Goal: Task Accomplishment & Management: Manage account settings

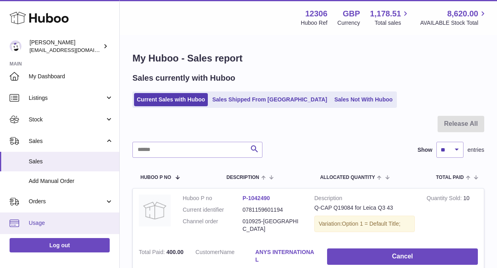
scroll to position [6, 0]
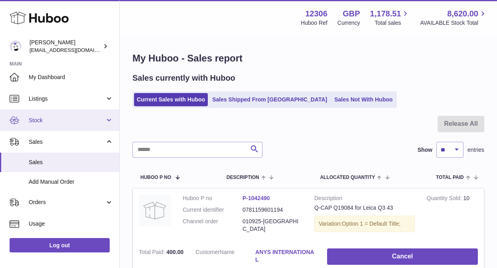
click at [45, 119] on span "Stock" at bounding box center [67, 121] width 76 height 8
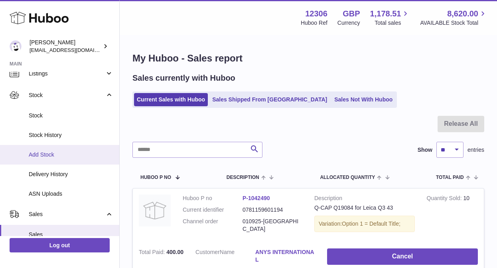
scroll to position [33, 0]
click at [56, 150] on span "Add Stock" at bounding box center [71, 153] width 85 height 8
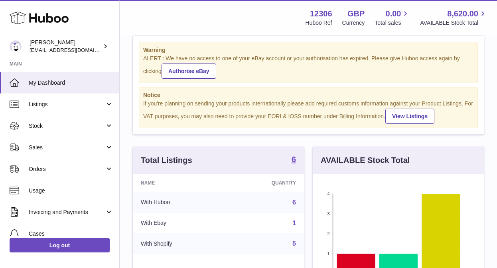
scroll to position [20, 0]
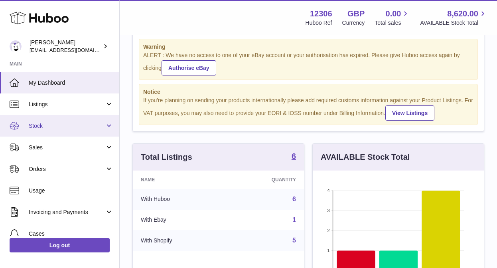
click at [63, 126] on span "Stock" at bounding box center [67, 126] width 76 height 8
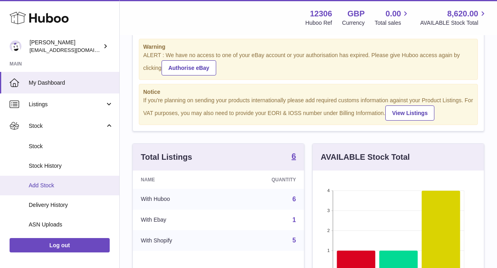
click at [39, 186] on span "Add Stock" at bounding box center [71, 186] width 85 height 8
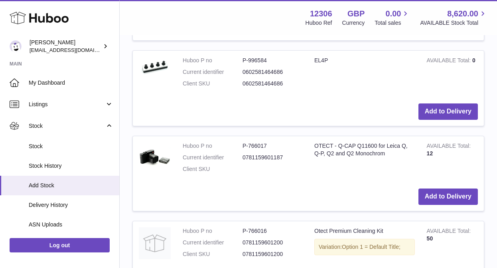
scroll to position [315, 0]
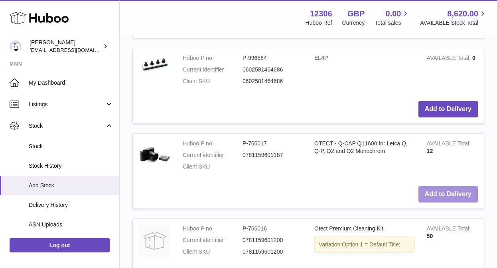
click at [451, 193] on button "Add to Delivery" at bounding box center [448, 194] width 59 height 16
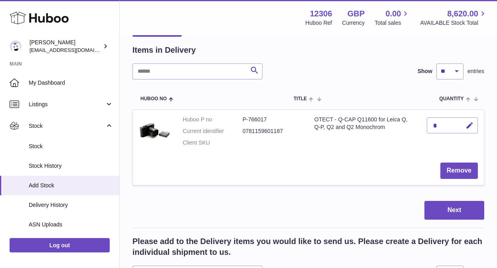
scroll to position [65, 0]
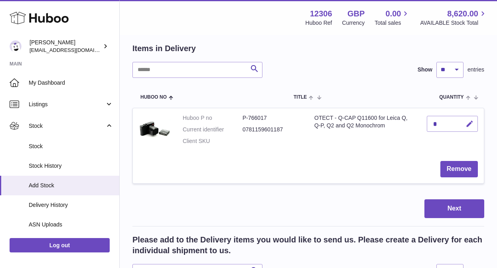
click at [472, 128] on icon "button" at bounding box center [470, 124] width 8 height 8
type input "***"
click at [471, 121] on icon "submit" at bounding box center [470, 123] width 7 height 7
click at [453, 209] on button "Next" at bounding box center [455, 208] width 60 height 19
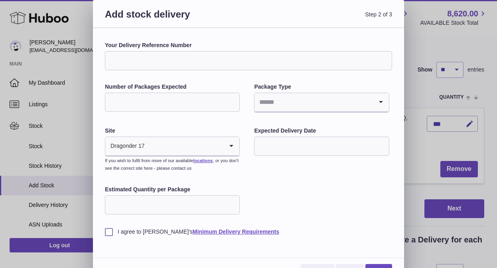
click at [175, 58] on input "Your Delivery Reference Number" at bounding box center [248, 60] width 287 height 19
type input "**********"
click at [115, 104] on input "Number of Packages Expected" at bounding box center [172, 102] width 135 height 19
type input "*"
click at [281, 99] on input "Search for option" at bounding box center [314, 102] width 118 height 18
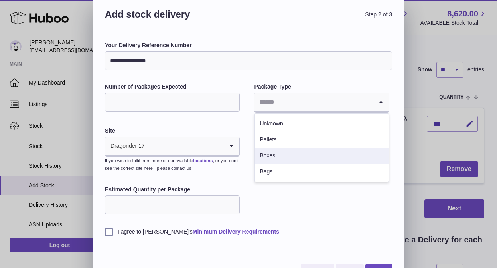
click at [274, 158] on li "Boxes" at bounding box center [321, 156] width 133 height 16
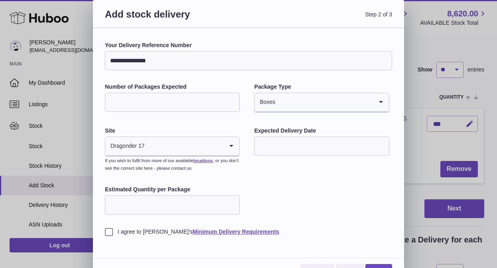
click at [303, 146] on input "text" at bounding box center [321, 146] width 135 height 19
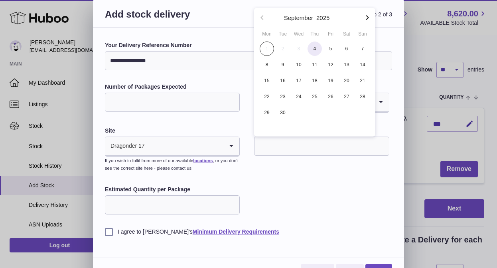
click at [317, 51] on span "4" at bounding box center [315, 49] width 14 height 14
type input "**********"
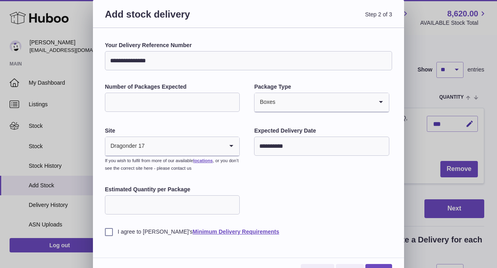
click at [307, 209] on div "**********" at bounding box center [248, 139] width 287 height 194
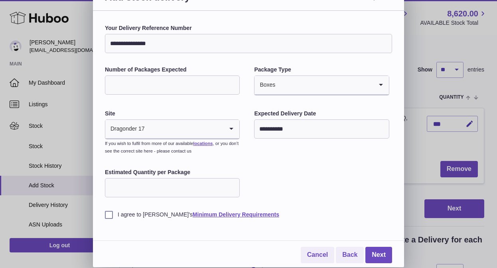
click at [210, 188] on input "Estimated Quantity per Package" at bounding box center [172, 187] width 135 height 19
type input "***"
click at [109, 214] on label "I agree to Huboo's Minimum Delivery Requirements" at bounding box center [248, 215] width 287 height 8
click at [380, 252] on link "Next" at bounding box center [379, 255] width 27 height 16
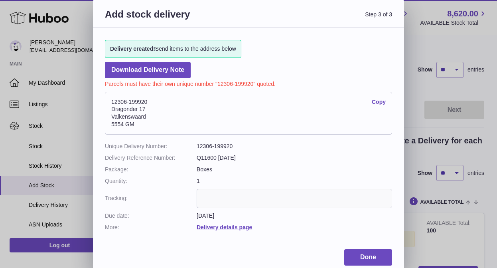
scroll to position [4, 0]
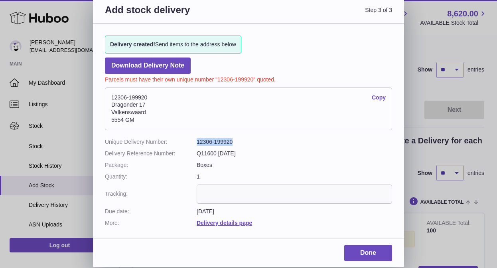
drag, startPoint x: 239, startPoint y: 140, endPoint x: 198, endPoint y: 140, distance: 41.9
click at [198, 140] on dd "12306-199920" at bounding box center [295, 142] width 196 height 8
copy dd "12306-199920"
click at [435, 88] on div "Add stock delivery Step 3 of 3 Delivery created! Send items to the address belo…" at bounding box center [248, 131] width 497 height 271
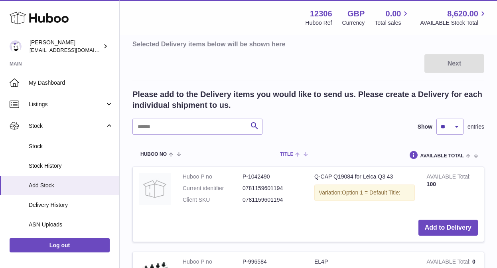
scroll to position [143, 0]
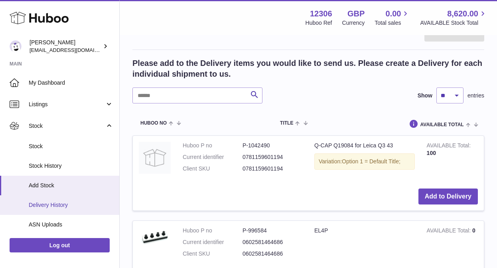
click at [63, 208] on span "Delivery History" at bounding box center [71, 205] width 85 height 8
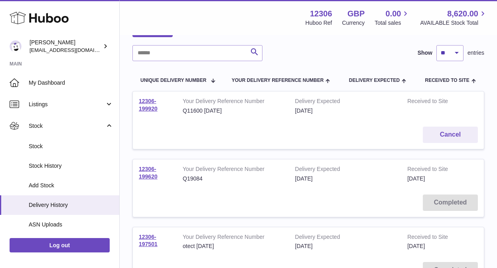
scroll to position [63, 0]
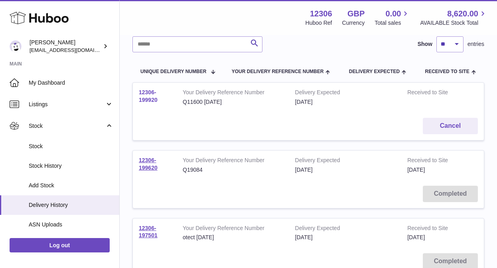
click at [147, 93] on link "12306-199920" at bounding box center [148, 96] width 19 height 14
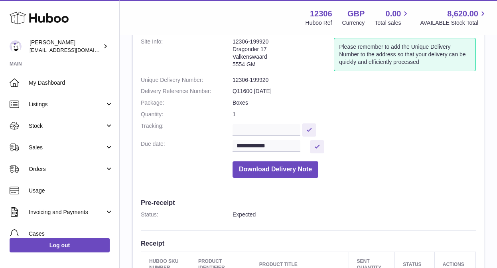
scroll to position [51, 0]
click at [246, 130] on input "text" at bounding box center [267, 130] width 68 height 12
paste input "**********"
type input "**********"
click at [313, 127] on button at bounding box center [309, 129] width 14 height 13
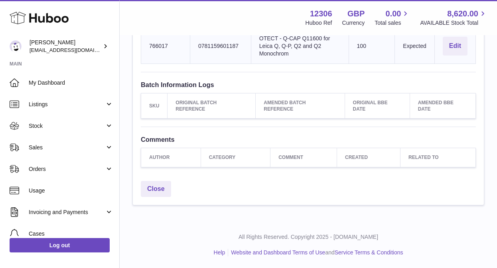
scroll to position [0, 0]
